Goal: Transaction & Acquisition: Purchase product/service

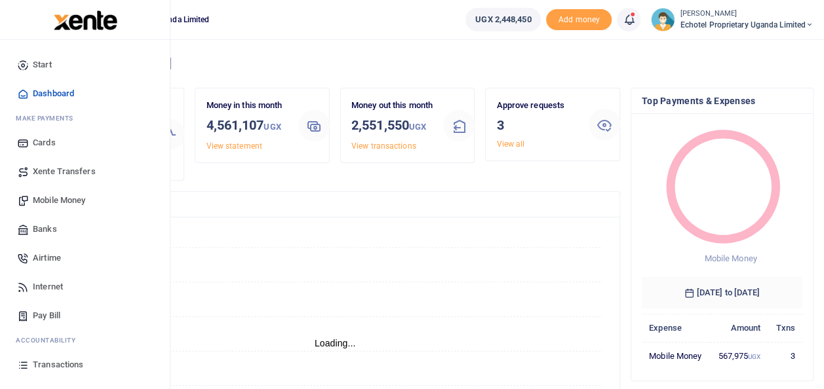
click at [50, 198] on span "Mobile Money" at bounding box center [59, 200] width 52 height 13
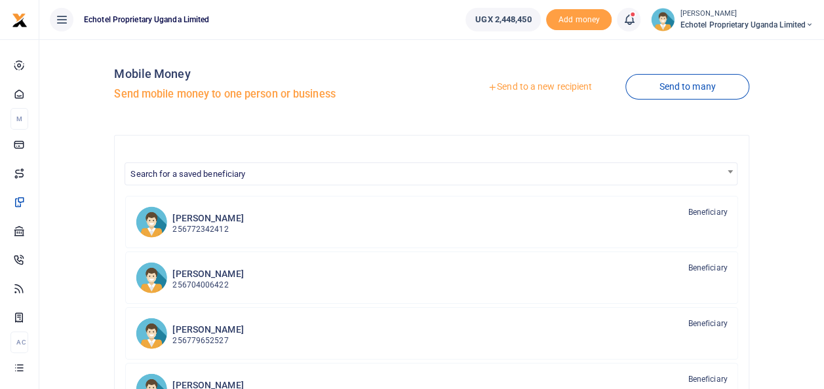
click at [529, 84] on link "Send to a new recipient" at bounding box center [539, 87] width 171 height 24
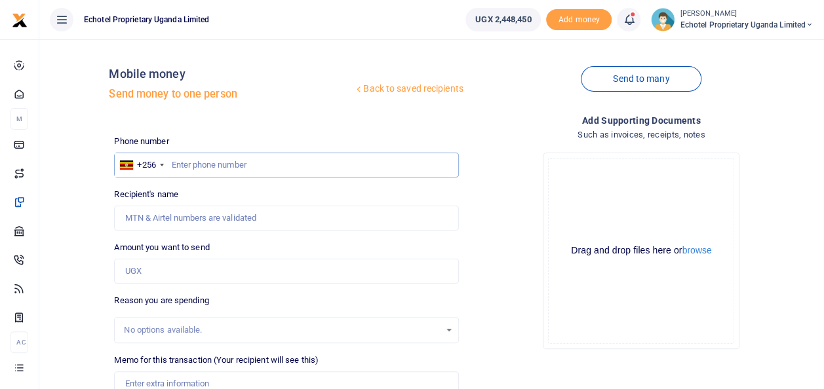
click at [180, 165] on input "text" at bounding box center [286, 165] width 344 height 25
click at [177, 221] on input "Recipient's name" at bounding box center [286, 218] width 344 height 25
type input "W"
click at [219, 214] on input "Recipient's name" at bounding box center [286, 218] width 344 height 25
type input "Walusimbi Julius Mark"
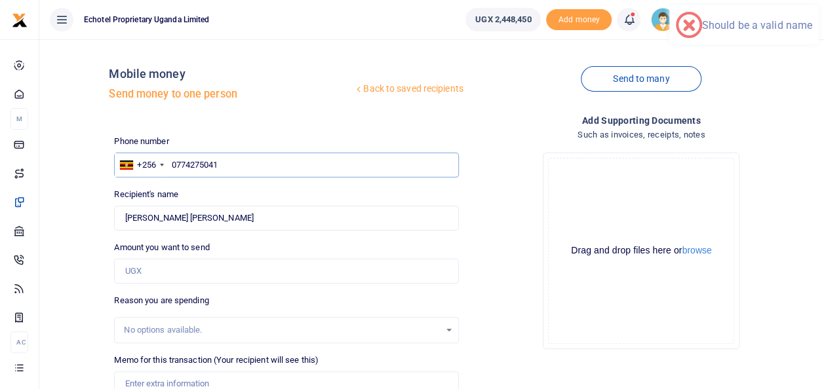
click at [174, 166] on input "0774275041" at bounding box center [286, 165] width 344 height 25
type input "774275041"
click at [154, 270] on input "Amount you want to send" at bounding box center [286, 271] width 344 height 25
type input "100,000"
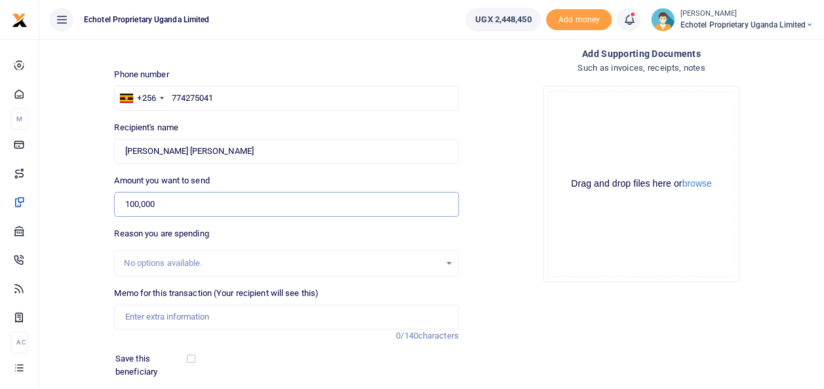
scroll to position [131, 0]
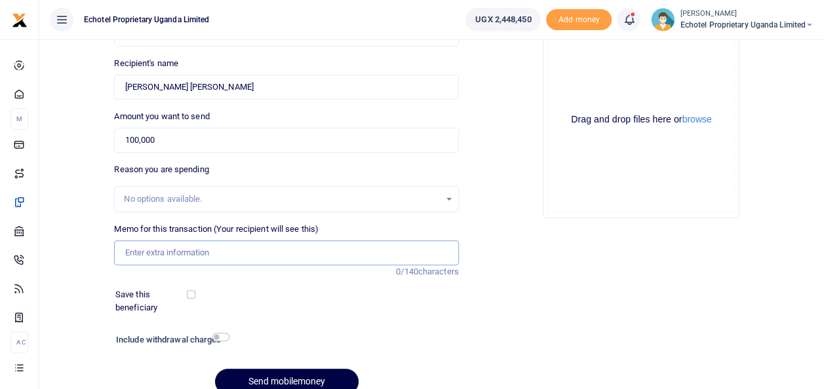
click at [148, 245] on input "Memo for this transaction (Your recipient will see this)" at bounding box center [286, 252] width 344 height 25
type input "Staff fruits"
click at [290, 379] on button "Send mobilemoney" at bounding box center [286, 382] width 143 height 26
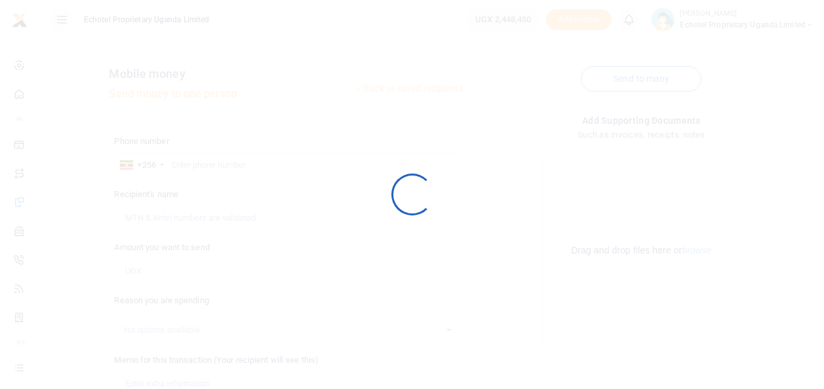
scroll to position [131, 0]
